Goal: Transaction & Acquisition: Obtain resource

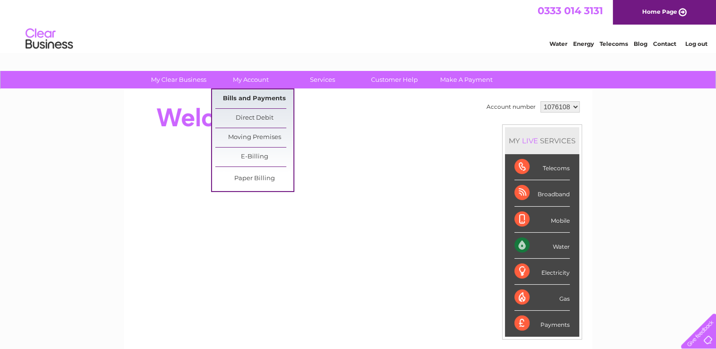
click at [260, 92] on link "Bills and Payments" at bounding box center [254, 98] width 78 height 19
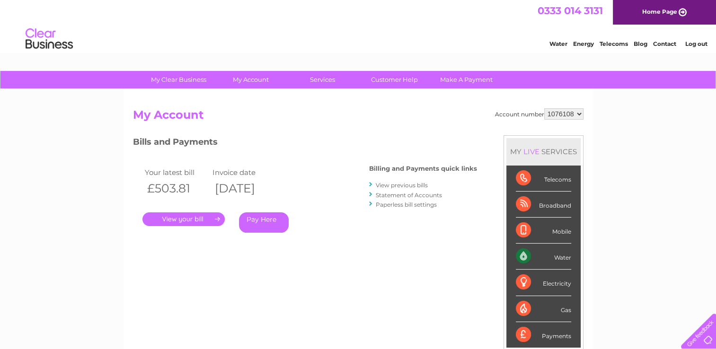
click at [194, 221] on link "." at bounding box center [184, 220] width 82 height 14
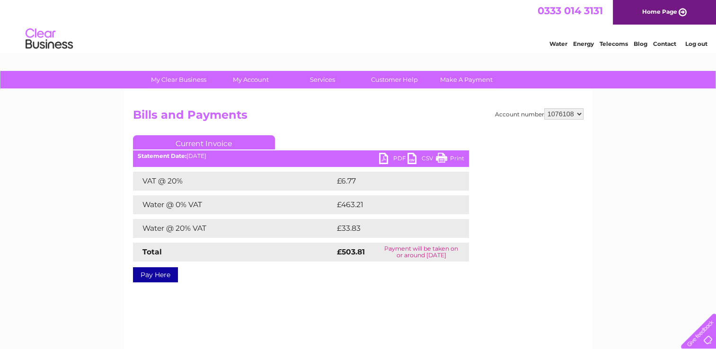
click at [386, 158] on link "PDF" at bounding box center [393, 160] width 28 height 14
click at [381, 152] on ul "Current Invoice" at bounding box center [301, 144] width 336 height 18
